Goal: Book appointment/travel/reservation

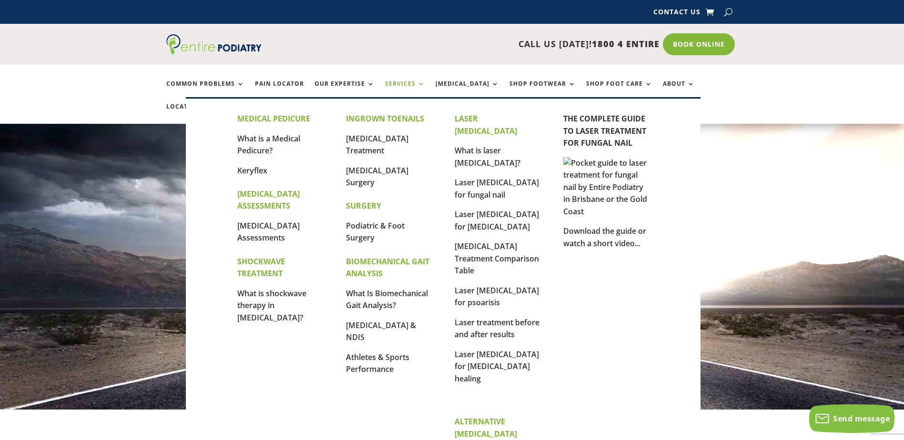
click at [415, 84] on link "Services" at bounding box center [405, 91] width 40 height 20
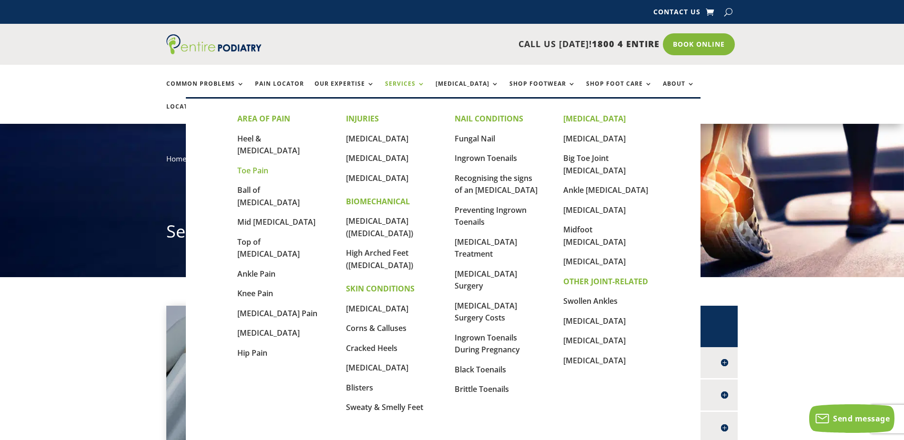
click at [252, 165] on link "Toe Pain" at bounding box center [252, 170] width 31 height 10
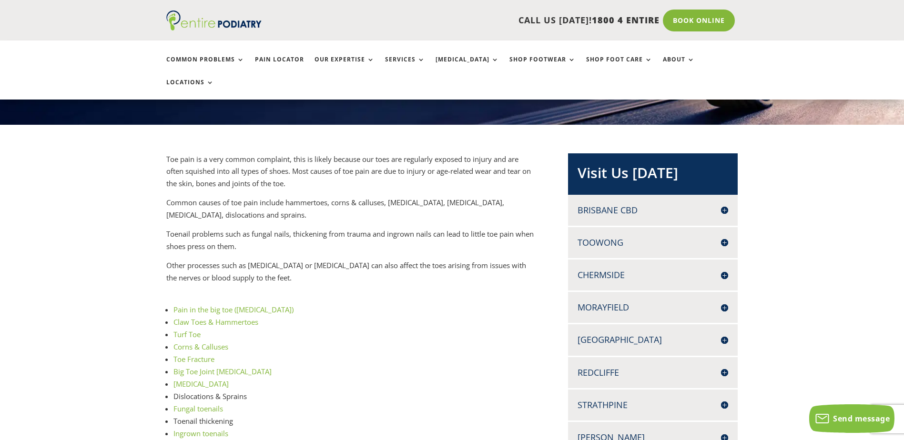
scroll to position [191, 0]
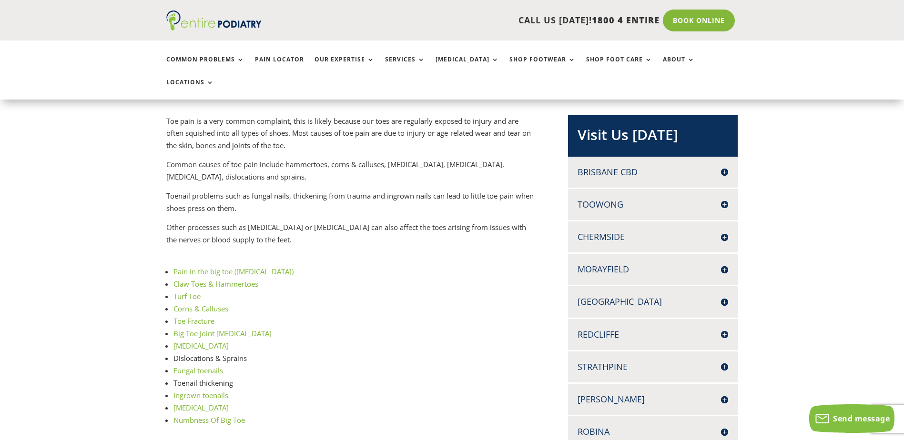
click at [726, 231] on h4 "Chermside" at bounding box center [652, 237] width 151 height 12
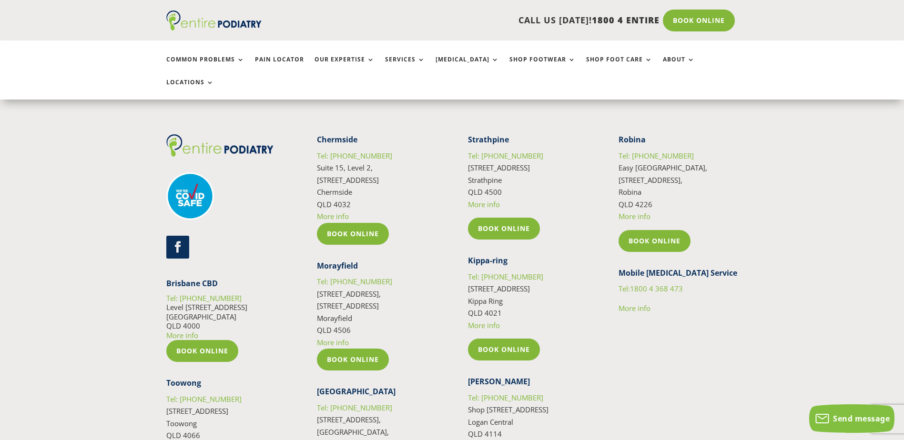
scroll to position [1715, 0]
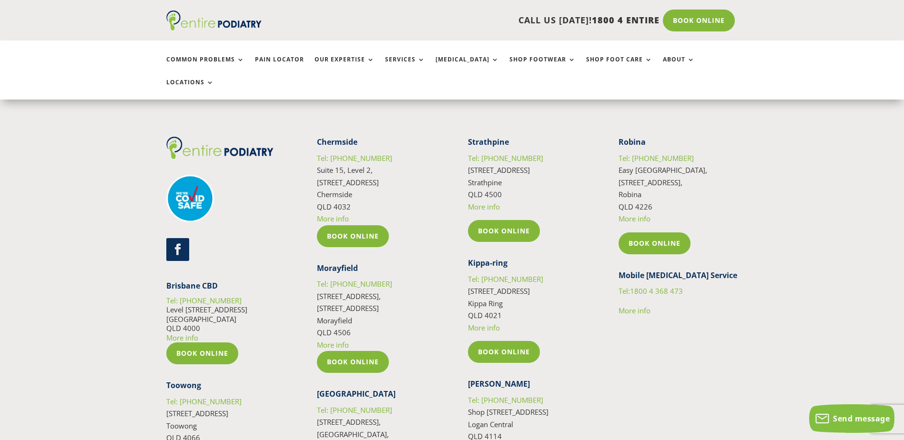
click at [343, 214] on link "More info" at bounding box center [333, 219] width 32 height 10
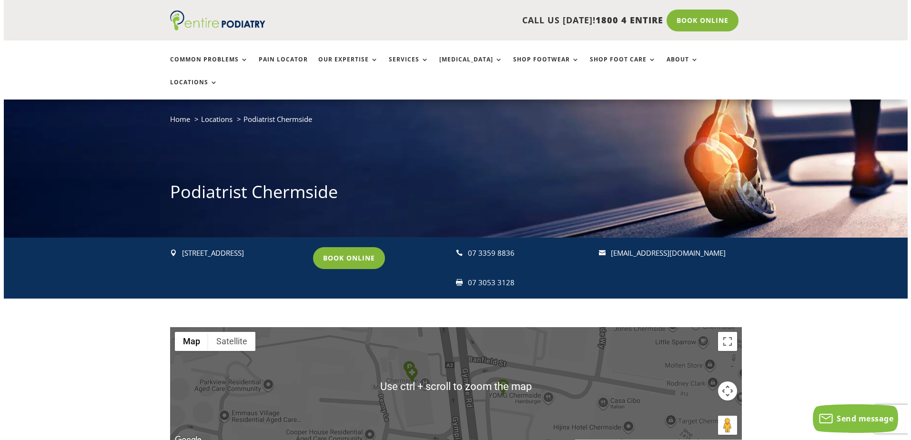
scroll to position [38, 0]
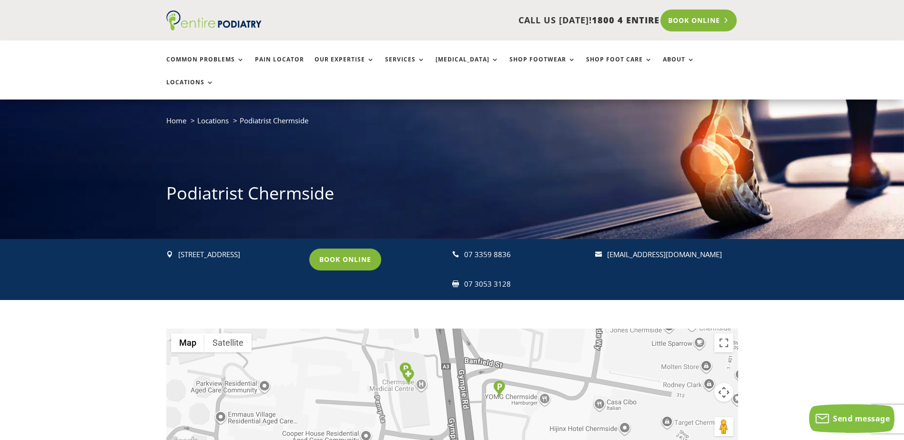
click at [696, 18] on link "Book Online" at bounding box center [698, 21] width 77 height 22
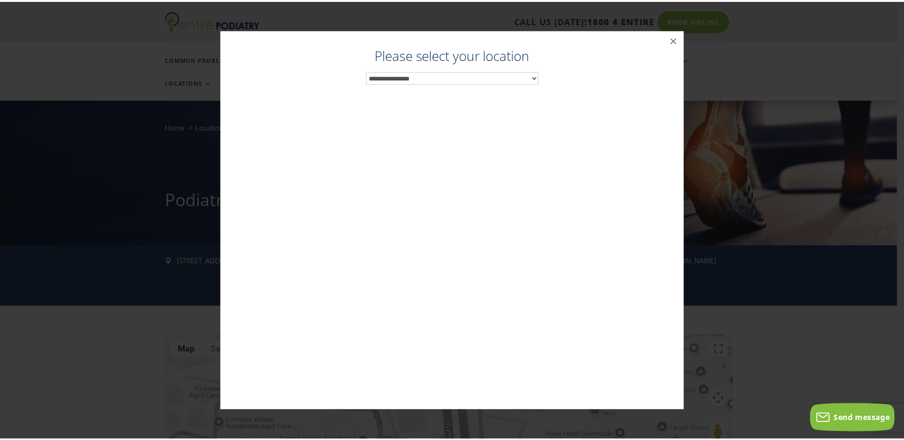
scroll to position [31, 0]
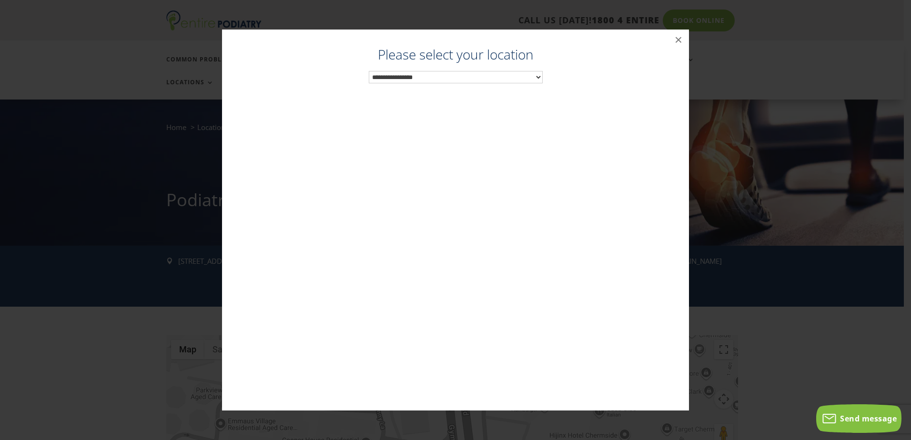
click at [440, 75] on select "**********" at bounding box center [456, 77] width 174 height 12
click at [678, 42] on button "×" at bounding box center [678, 40] width 21 height 21
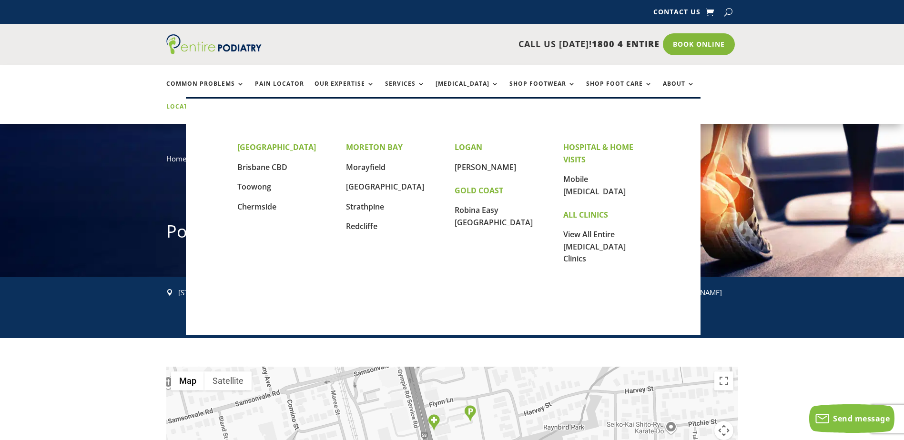
click at [214, 103] on link "Locations" at bounding box center [190, 113] width 48 height 20
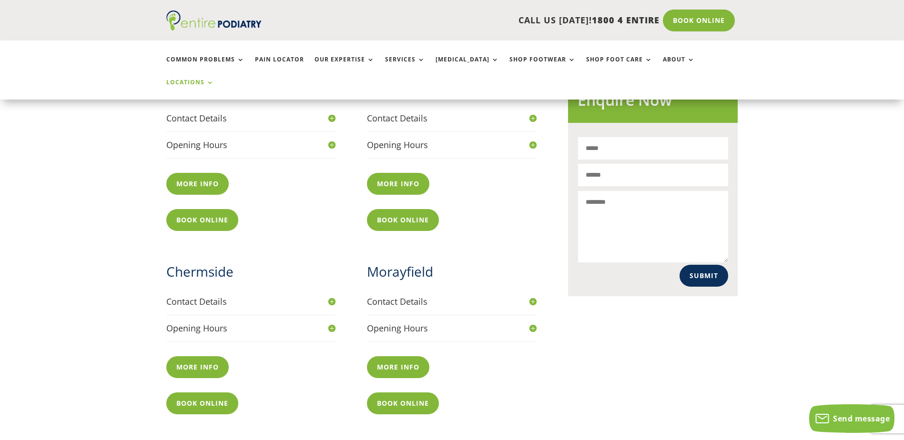
scroll to position [419, 0]
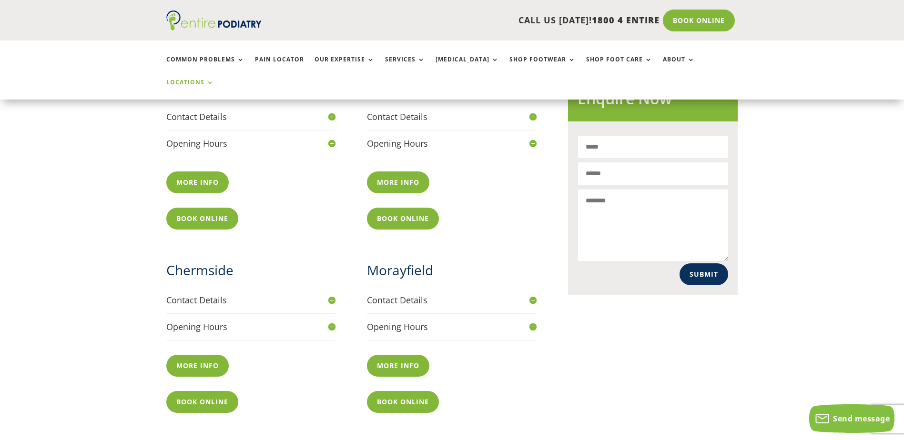
click at [332, 321] on h4 "Opening Hours" at bounding box center [251, 327] width 170 height 12
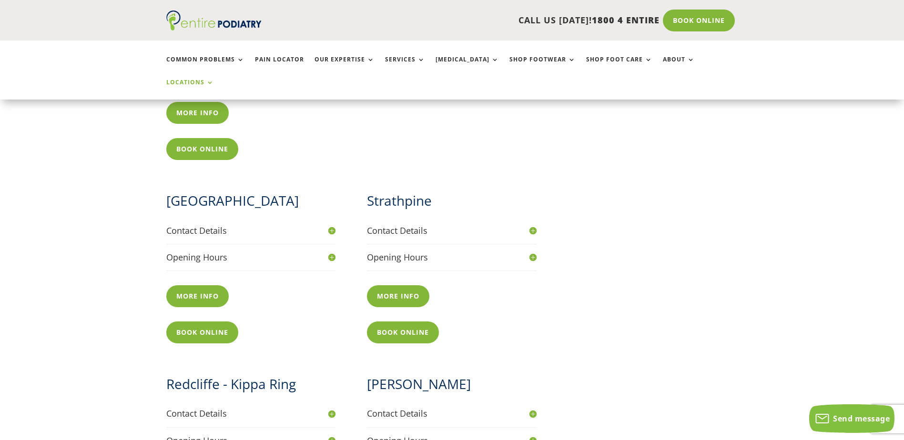
scroll to position [838, 0]
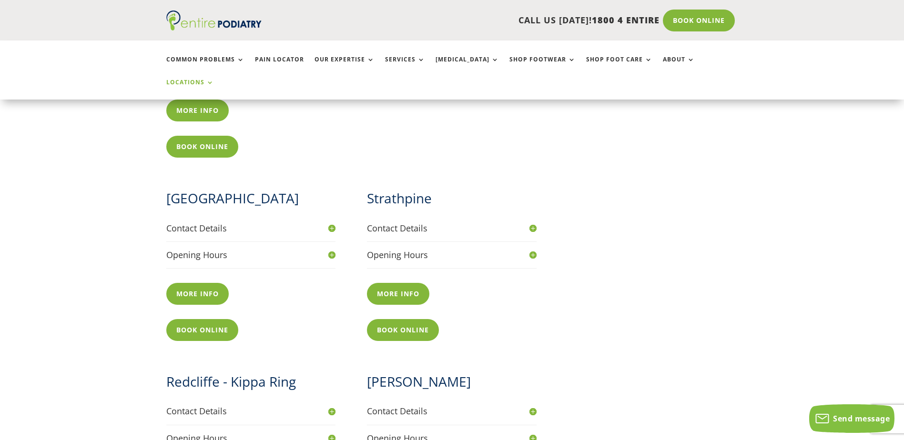
click at [199, 249] on div "Opening Hours By appointment only Mon: 9:00am - 6:00pm Tues: 9:00am - 6:00pm We…" at bounding box center [251, 259] width 170 height 20
click at [199, 249] on h4 "Opening Hours" at bounding box center [251, 255] width 170 height 12
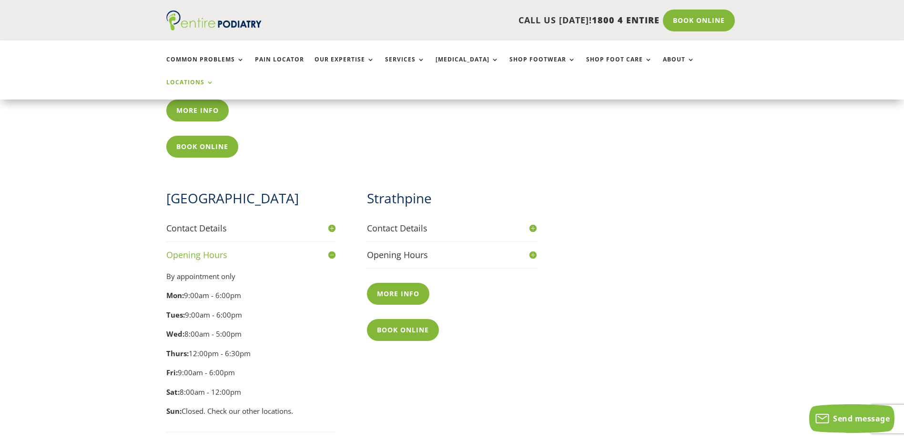
click at [397, 249] on h4 "Opening Hours" at bounding box center [452, 255] width 170 height 12
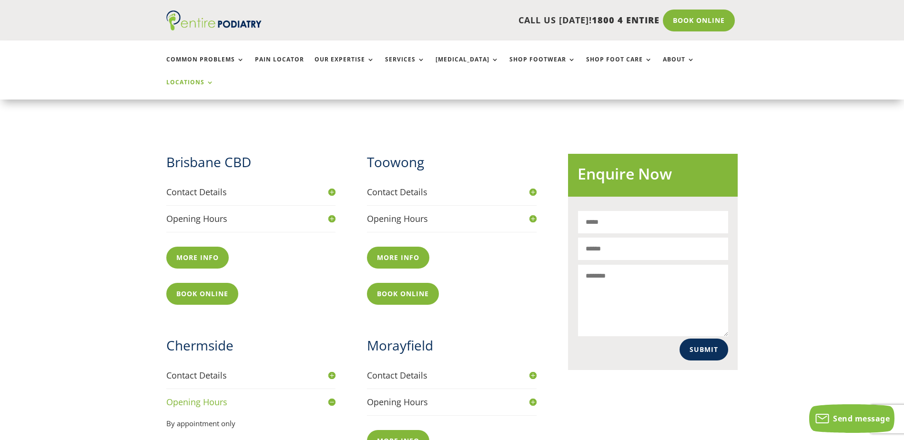
scroll to position [343, 0]
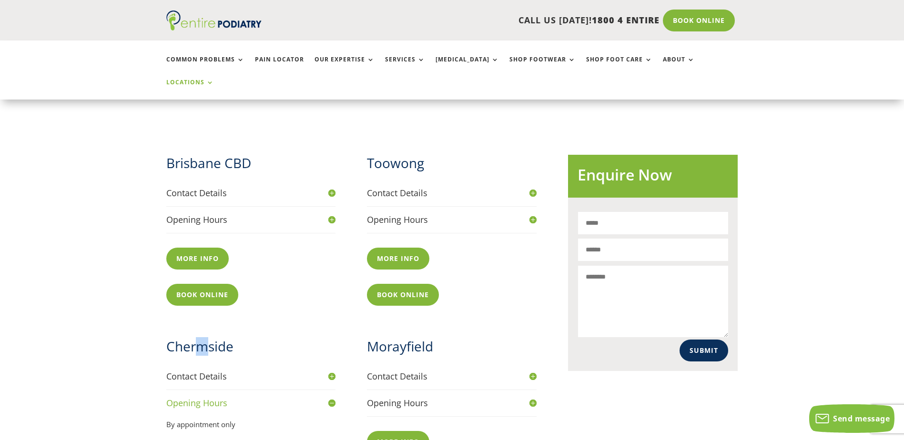
drag, startPoint x: 204, startPoint y: 309, endPoint x: 199, endPoint y: 314, distance: 7.8
click at [199, 337] on h2 "Chermside" at bounding box center [251, 348] width 170 height 23
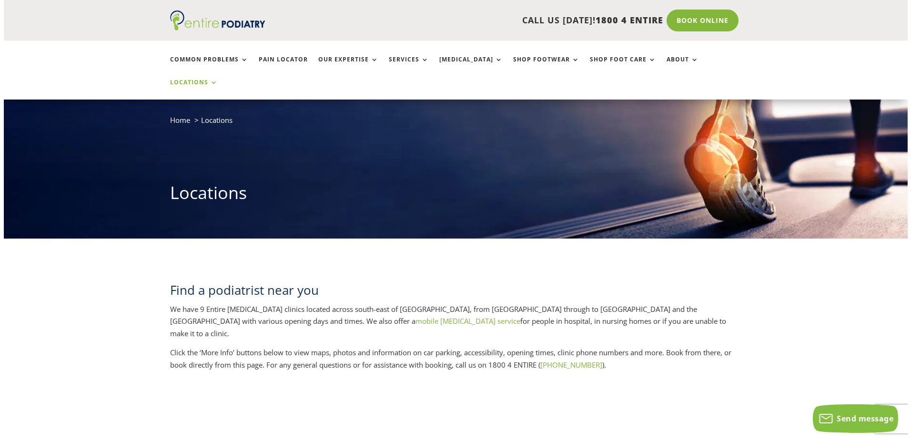
scroll to position [38, 0]
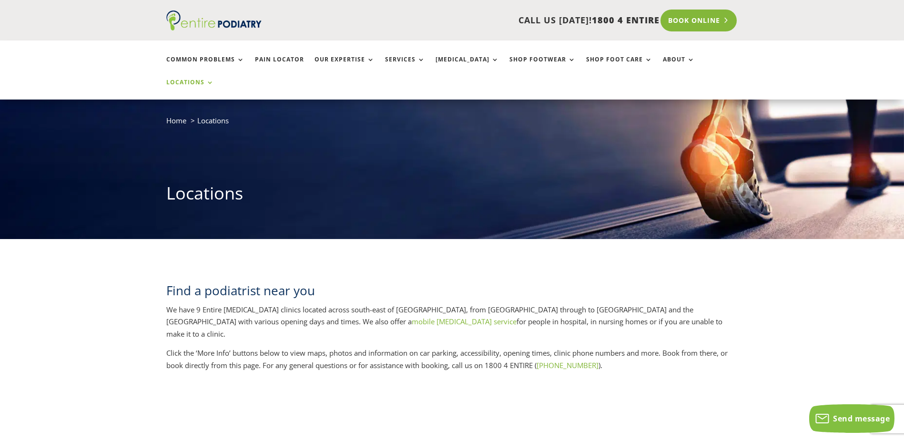
click at [686, 21] on link "Book Online" at bounding box center [698, 21] width 77 height 22
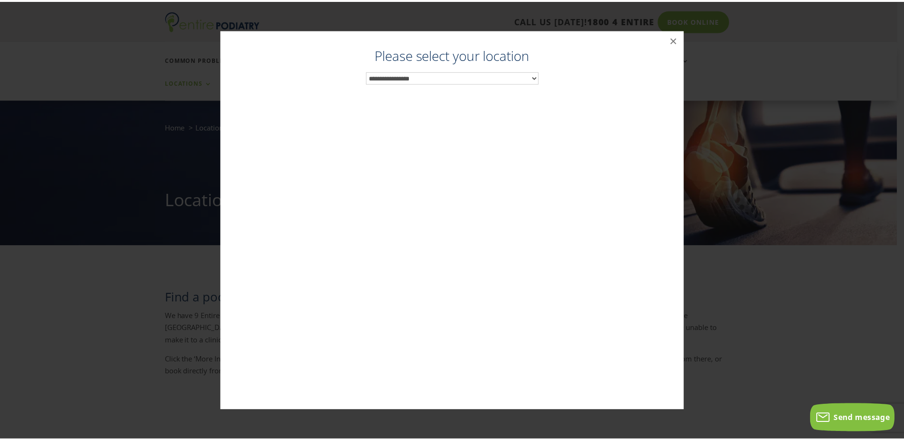
scroll to position [31, 0]
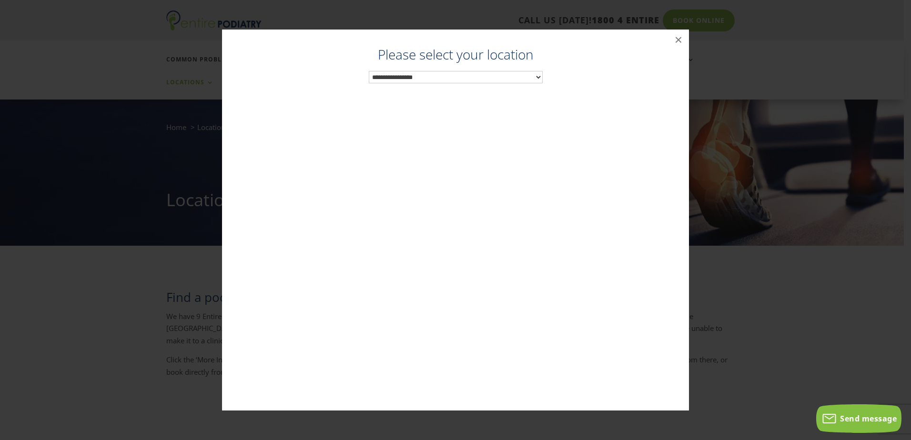
click at [450, 78] on select "**********" at bounding box center [456, 77] width 174 height 12
click at [680, 40] on button "×" at bounding box center [678, 40] width 21 height 21
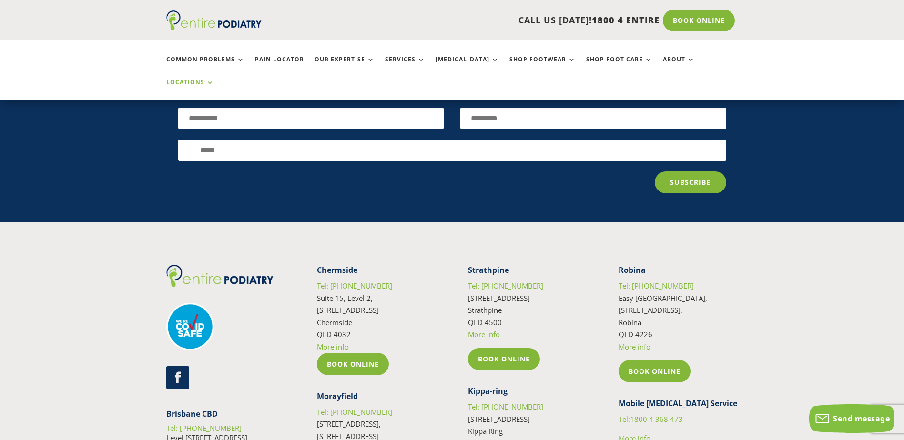
scroll to position [2247, 0]
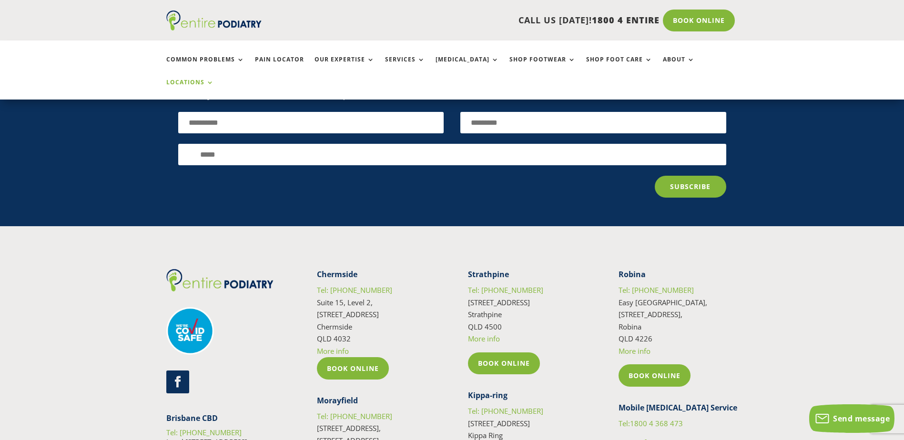
click at [338, 346] on link "More info" at bounding box center [333, 351] width 32 height 10
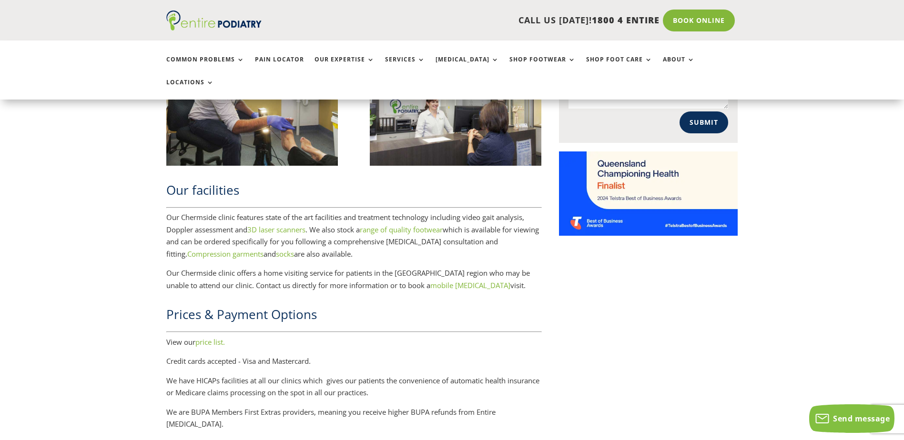
scroll to position [1143, 0]
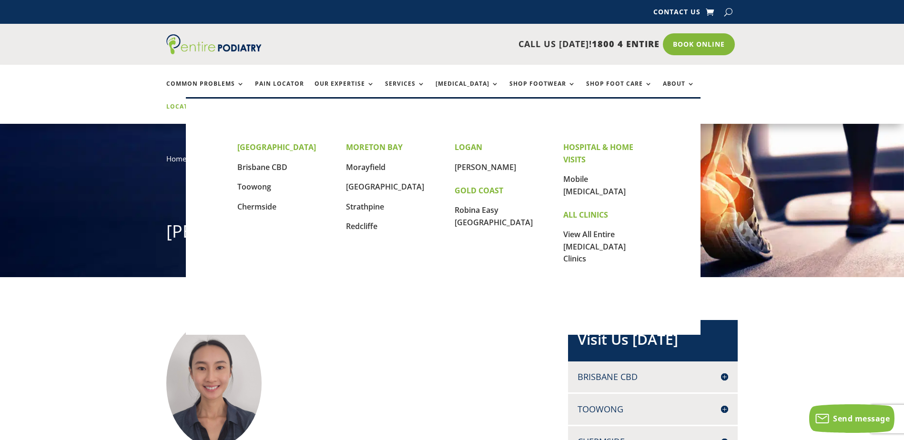
click at [214, 103] on link "Locations" at bounding box center [190, 113] width 48 height 20
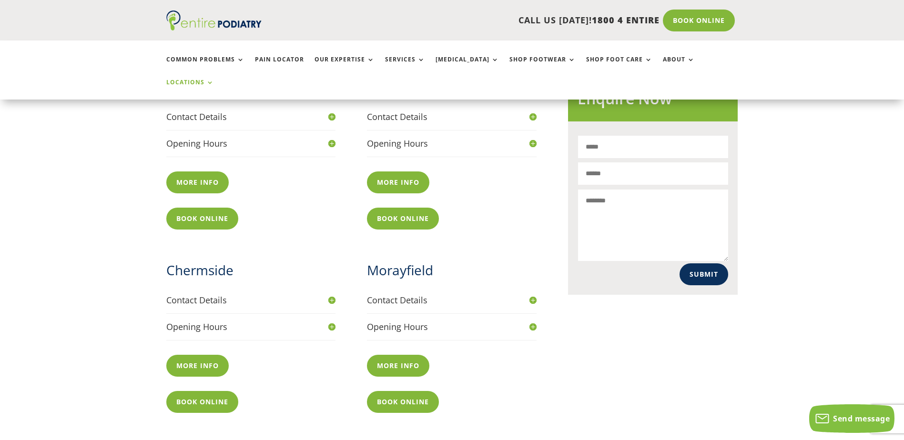
scroll to position [534, 0]
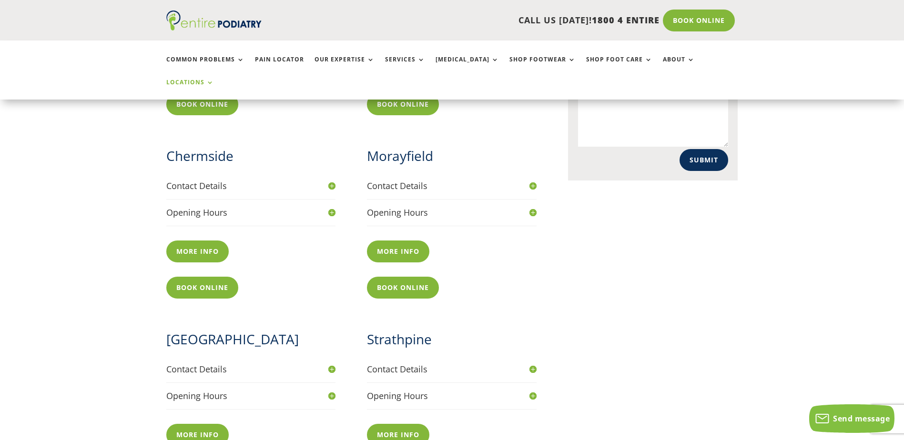
click at [325, 207] on h4 "Opening Hours" at bounding box center [251, 213] width 170 height 12
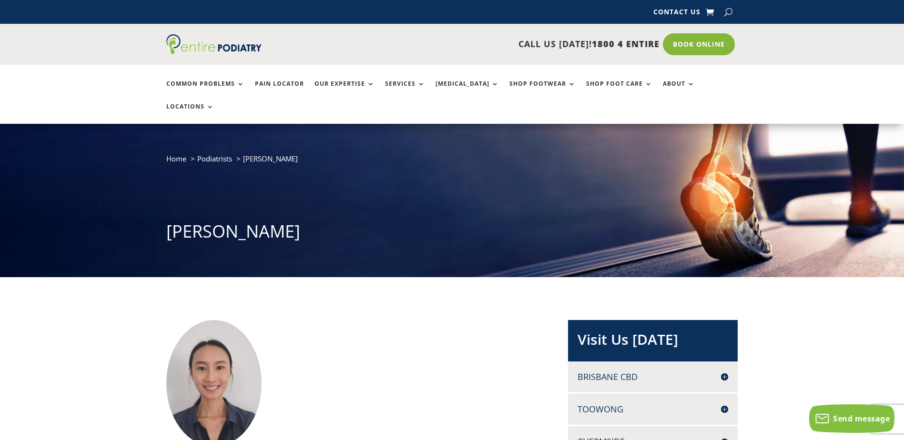
click at [612, 436] on h4 "Chermside" at bounding box center [652, 442] width 151 height 12
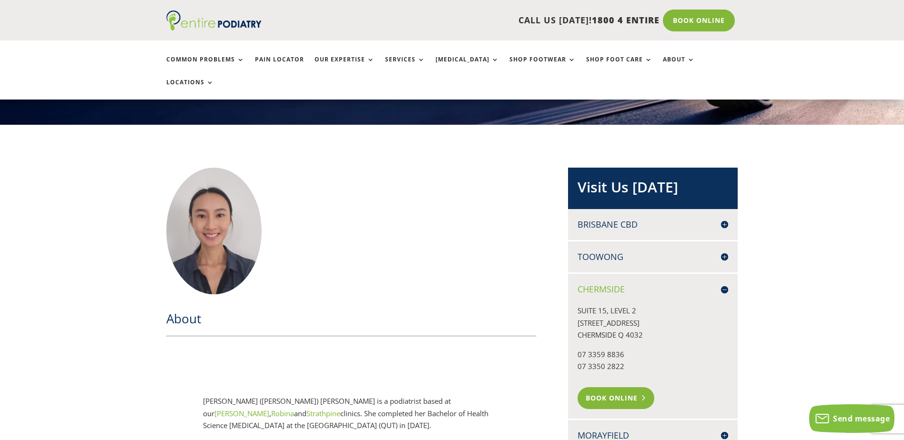
click at [598, 387] on link "Book Online" at bounding box center [615, 398] width 77 height 22
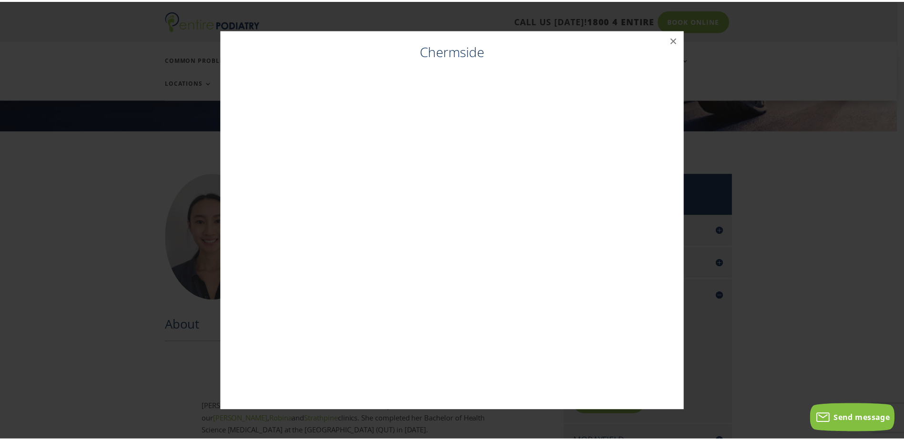
scroll to position [146, 0]
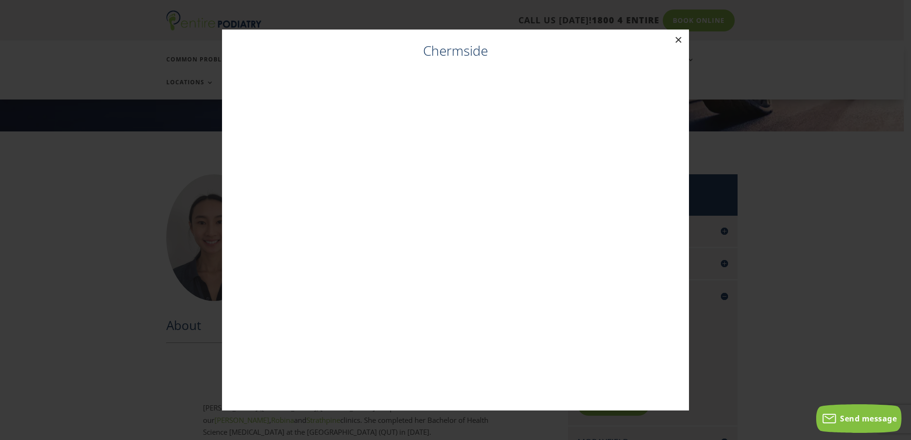
click at [677, 38] on button "×" at bounding box center [678, 40] width 21 height 21
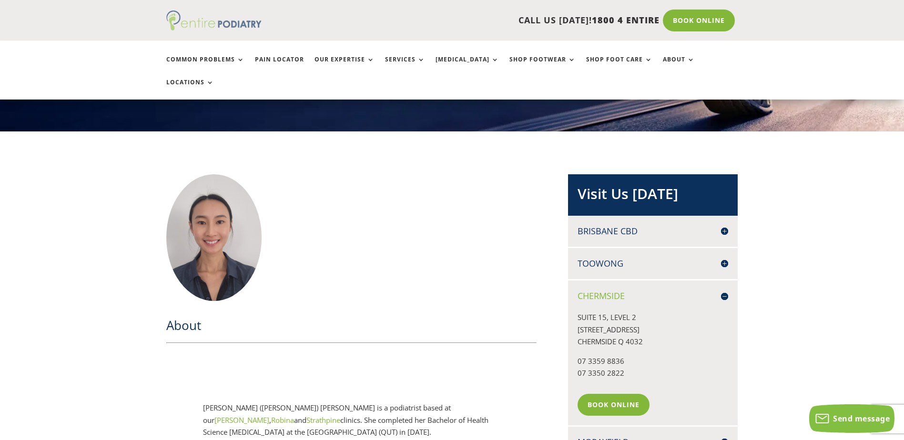
click at [216, 26] on img at bounding box center [213, 20] width 95 height 20
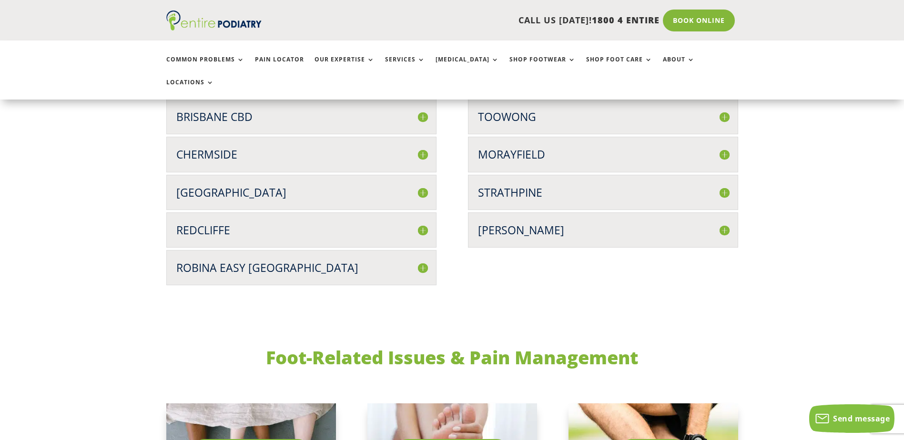
scroll to position [2515, 0]
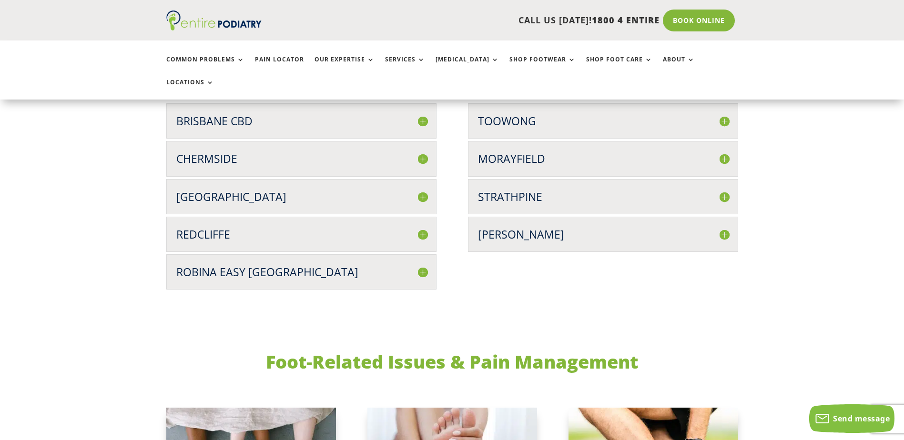
click at [220, 151] on h3 "Chermside" at bounding box center [301, 158] width 250 height 15
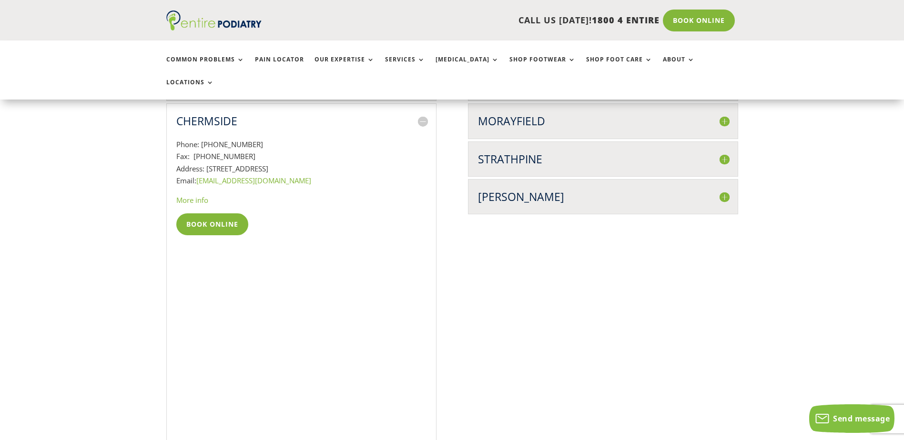
scroll to position [2553, 0]
click at [187, 195] on link "More info" at bounding box center [192, 200] width 32 height 10
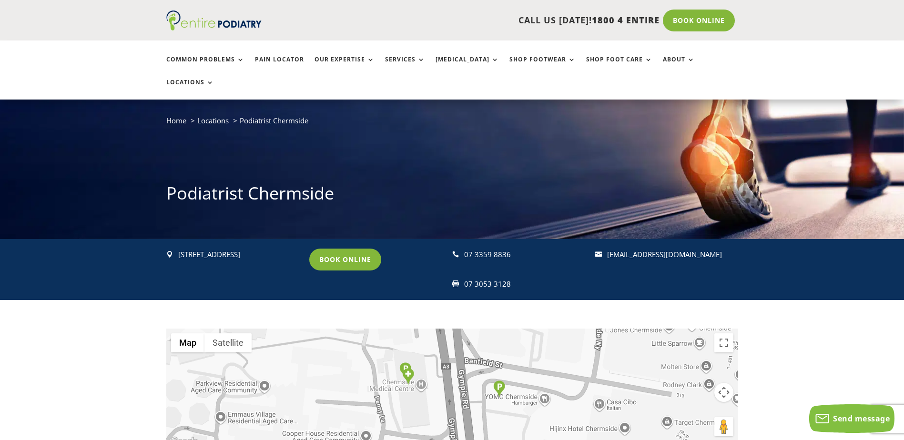
scroll to position [191, 0]
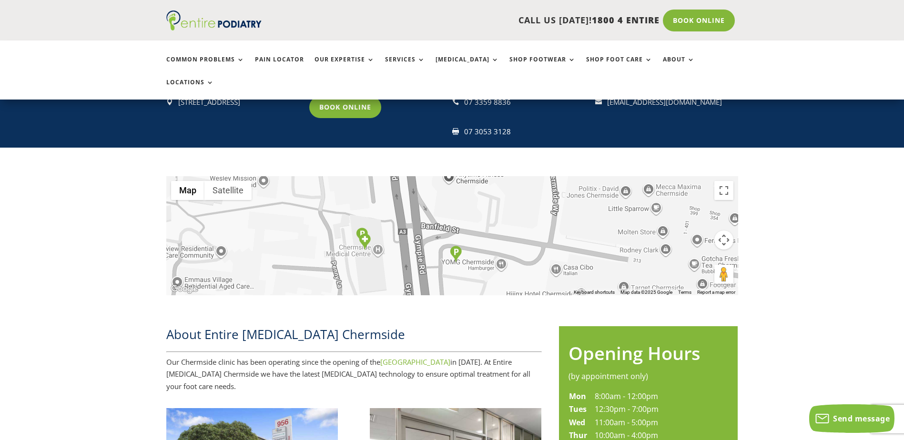
drag, startPoint x: 500, startPoint y: 230, endPoint x: 457, endPoint y: 249, distance: 47.2
click at [457, 249] on div at bounding box center [452, 235] width 572 height 119
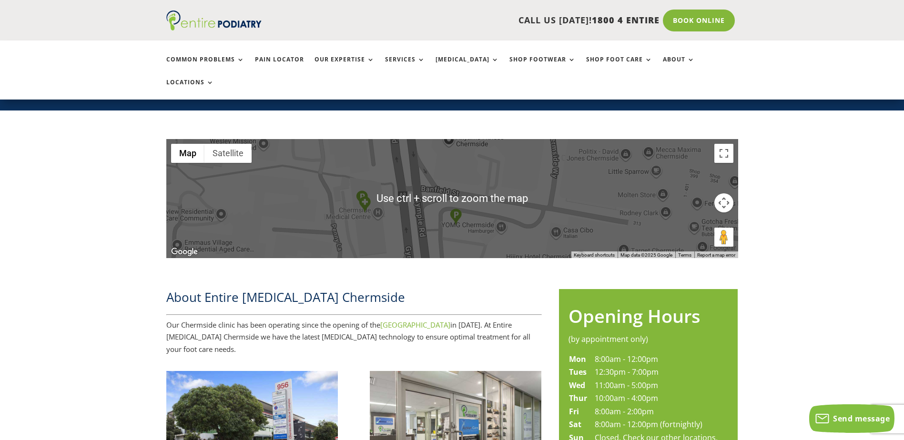
scroll to position [229, 0]
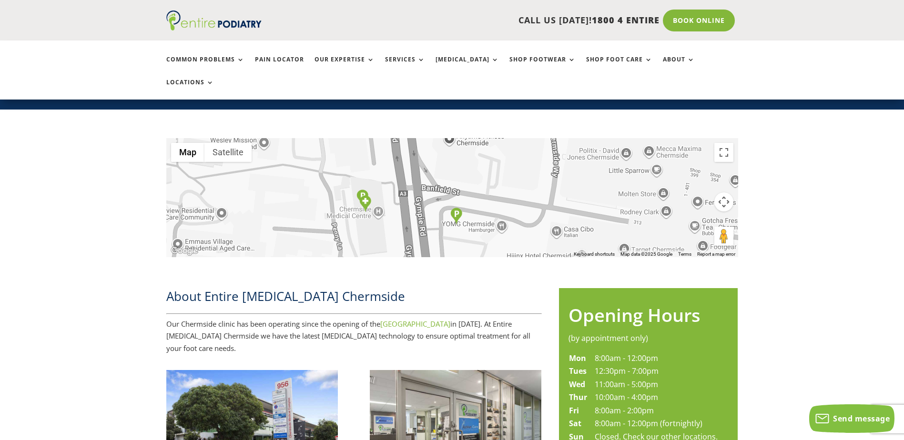
click at [446, 194] on div at bounding box center [452, 197] width 572 height 119
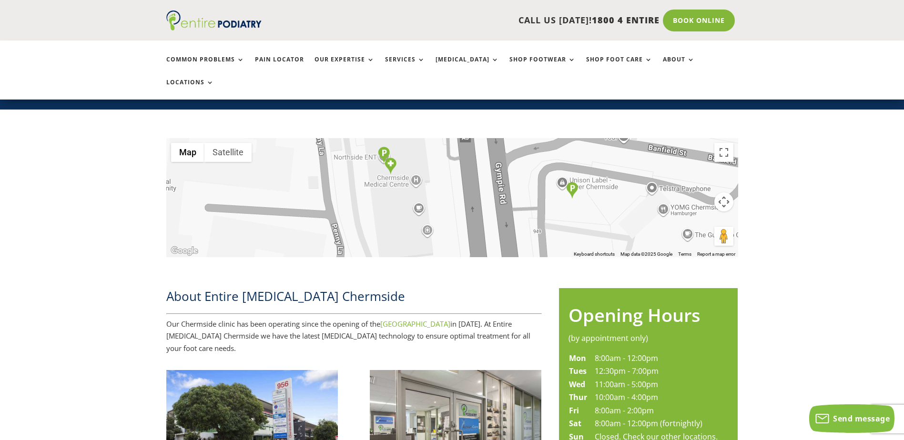
drag, startPoint x: 367, startPoint y: 162, endPoint x: 379, endPoint y: 209, distance: 48.8
click at [379, 209] on div at bounding box center [452, 197] width 572 height 119
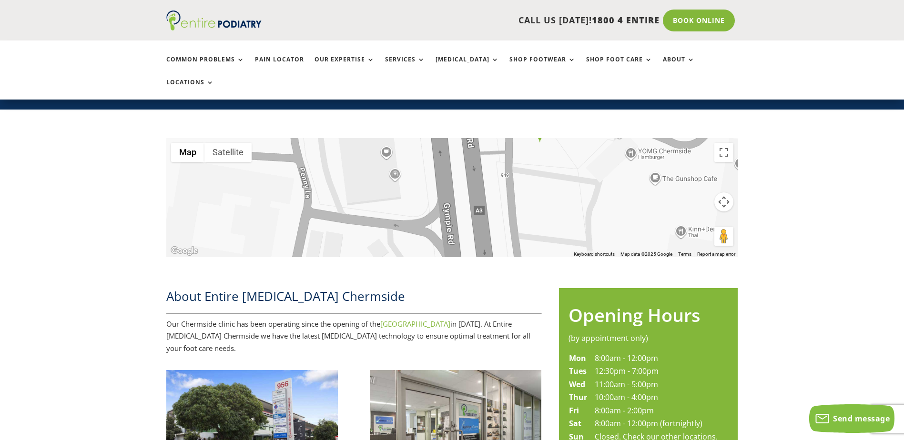
drag, startPoint x: 396, startPoint y: 161, endPoint x: 364, endPoint y: 103, distance: 65.7
click at [364, 110] on div "← Move left → Move right ↑ Move up ↓ Move down + Zoom in - Zoom out Home Jump l…" at bounding box center [452, 191] width 904 height 162
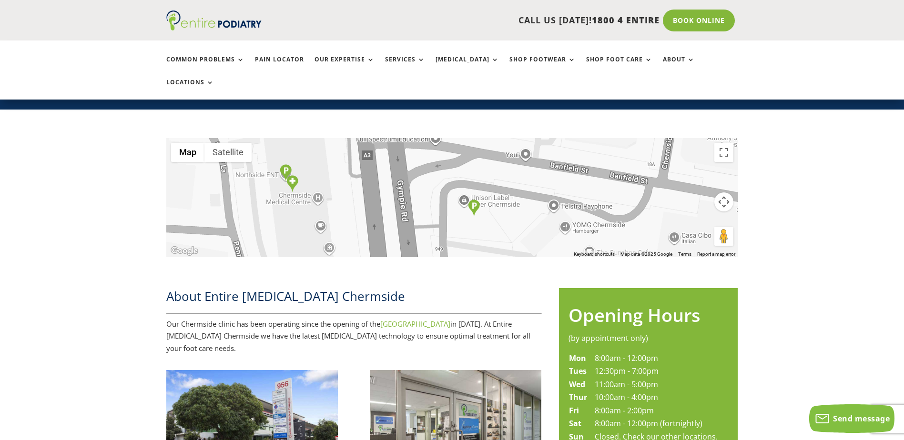
drag, startPoint x: 360, startPoint y: 160, endPoint x: 386, endPoint y: 230, distance: 74.2
click at [294, 238] on div "← Move left → Move right ↑ Move up ↓ Move down + Zoom in - Zoom out Home Jump l…" at bounding box center [452, 204] width 572 height 133
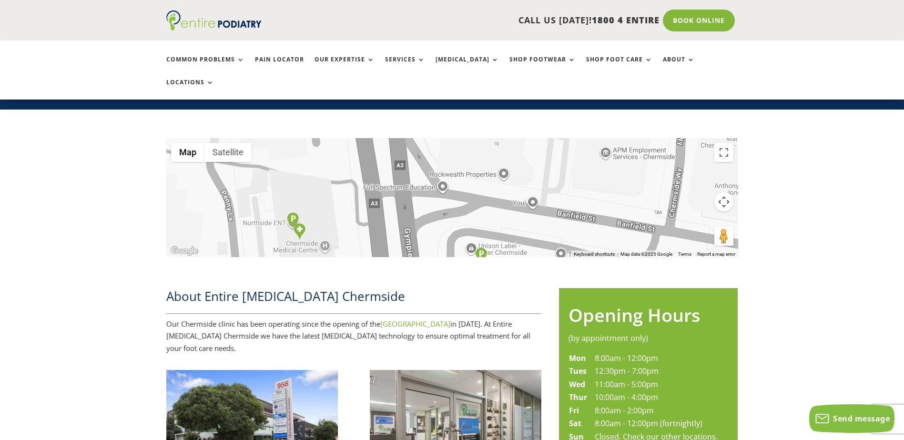
drag, startPoint x: 511, startPoint y: 195, endPoint x: 516, endPoint y: 244, distance: 49.4
click at [516, 244] on div "← Move left → Move right ↑ Move up ↓ Move down + Zoom in - Zoom out Home Jump l…" at bounding box center [452, 204] width 572 height 133
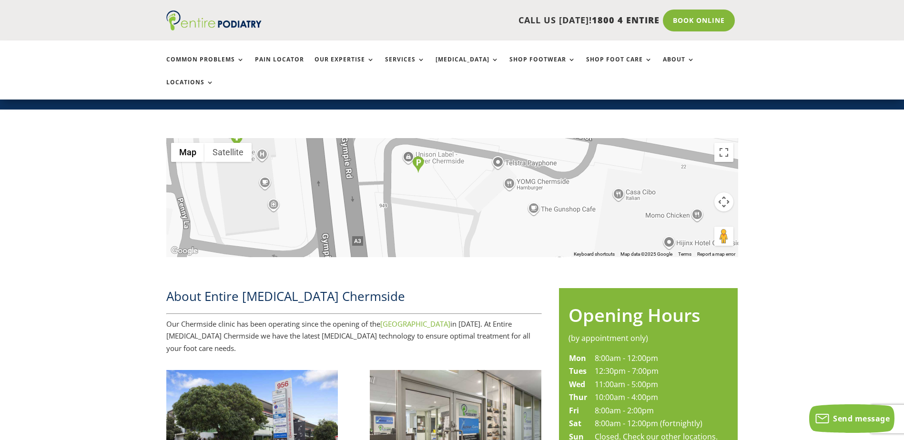
drag, startPoint x: 490, startPoint y: 186, endPoint x: 426, endPoint y: 97, distance: 109.6
click at [426, 110] on div "← Move left → Move right ↑ Move up ↓ Move down + Zoom in - Zoom out Home Jump l…" at bounding box center [452, 191] width 904 height 162
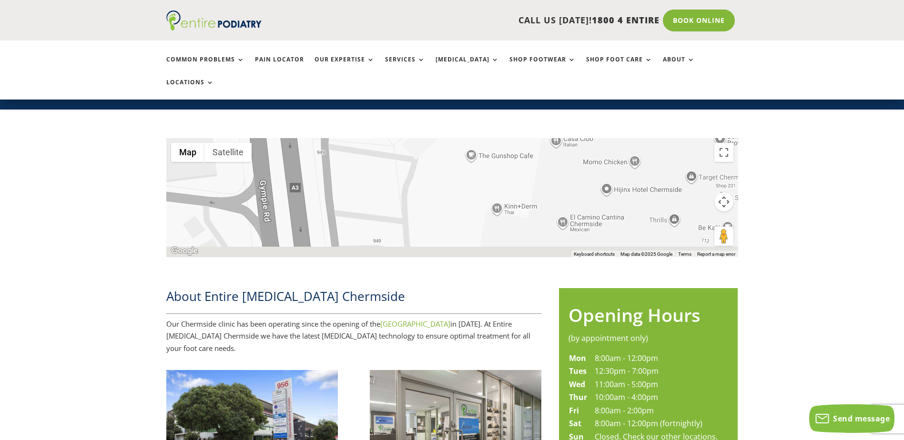
drag, startPoint x: 530, startPoint y: 174, endPoint x: 467, endPoint y: 114, distance: 86.9
click at [467, 114] on div "← Move left → Move right ↑ Move up ↓ Move down + Zoom in - Zoom out Home Jump l…" at bounding box center [452, 191] width 904 height 162
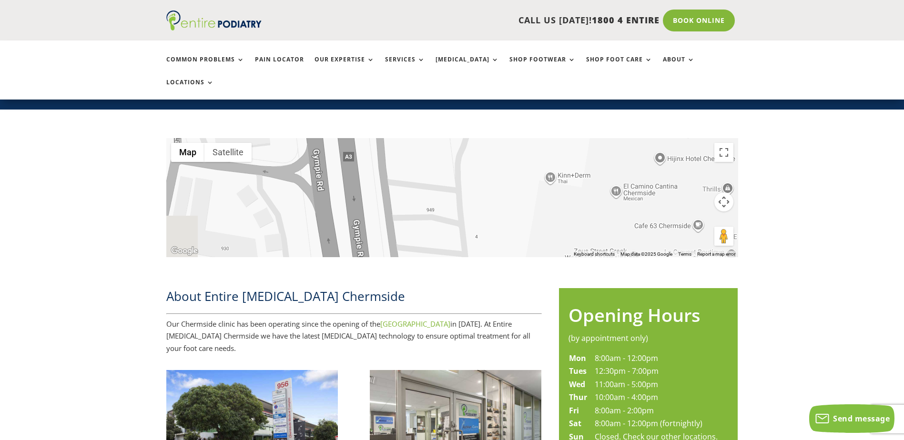
drag, startPoint x: 518, startPoint y: 185, endPoint x: 586, endPoint y: 155, distance: 74.6
click at [586, 155] on div at bounding box center [452, 197] width 572 height 119
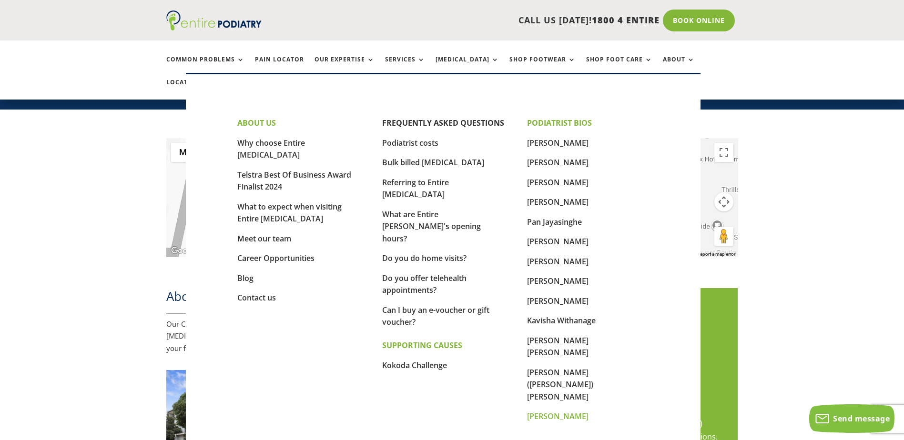
click at [557, 411] on link "[PERSON_NAME]" at bounding box center [557, 416] width 61 height 10
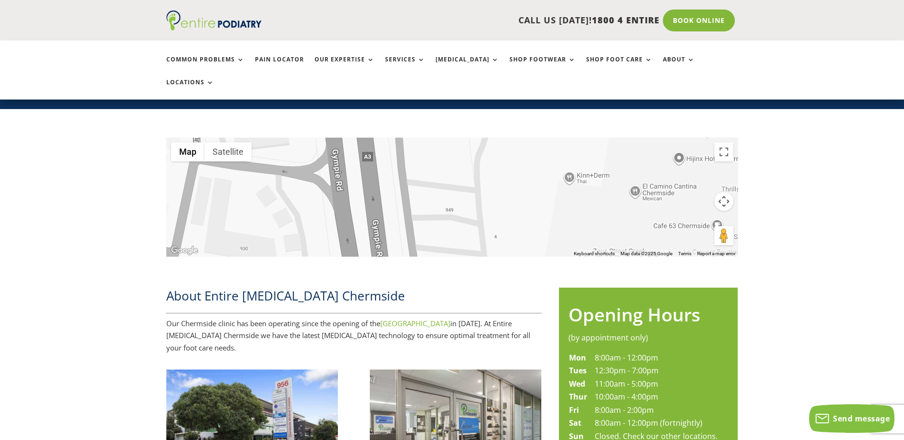
scroll to position [343, 0]
